Goal: Transaction & Acquisition: Download file/media

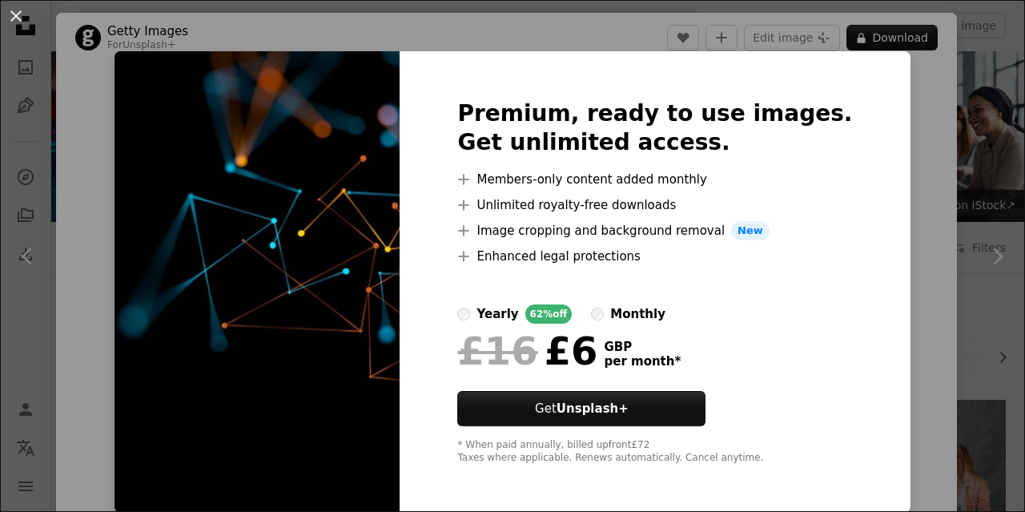
scroll to position [4086, 0]
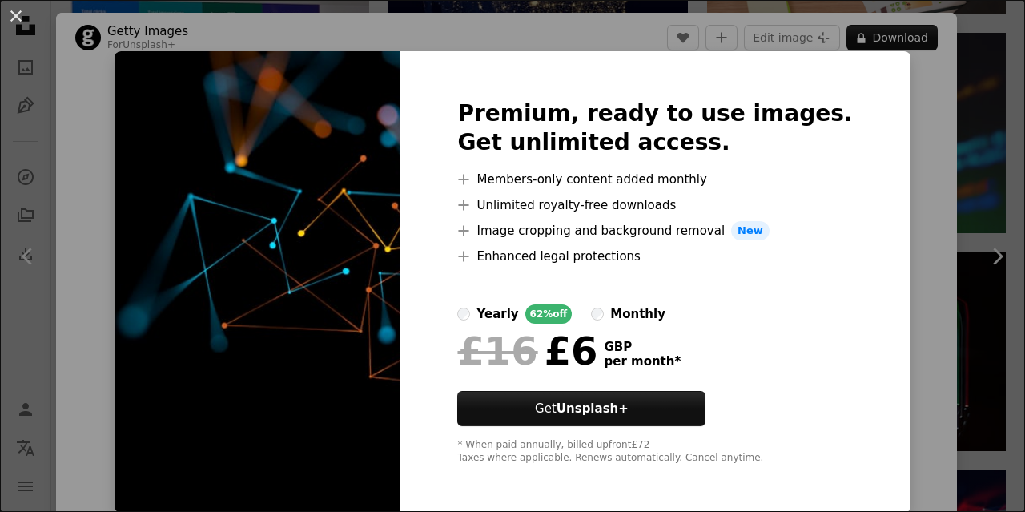
click at [944, 137] on div "An X shape Premium, ready to use images. Get unlimited access. A plus sign Memb…" at bounding box center [512, 256] width 1025 height 512
